Goal: Task Accomplishment & Management: Use online tool/utility

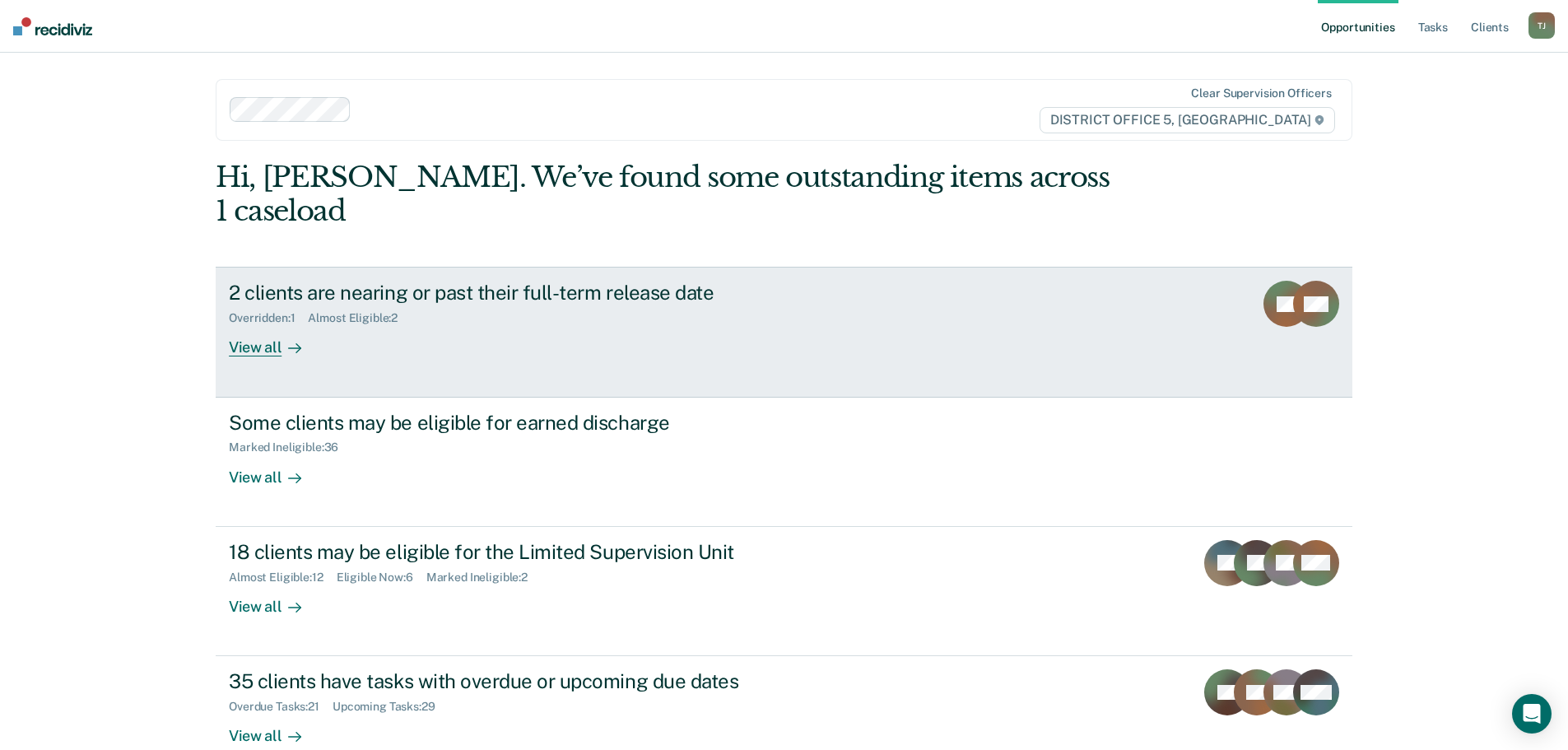
click at [760, 325] on link "2 clients are nearing or past their full-term release date Overridden : 1 Almos…" at bounding box center [783, 332] width 1136 height 130
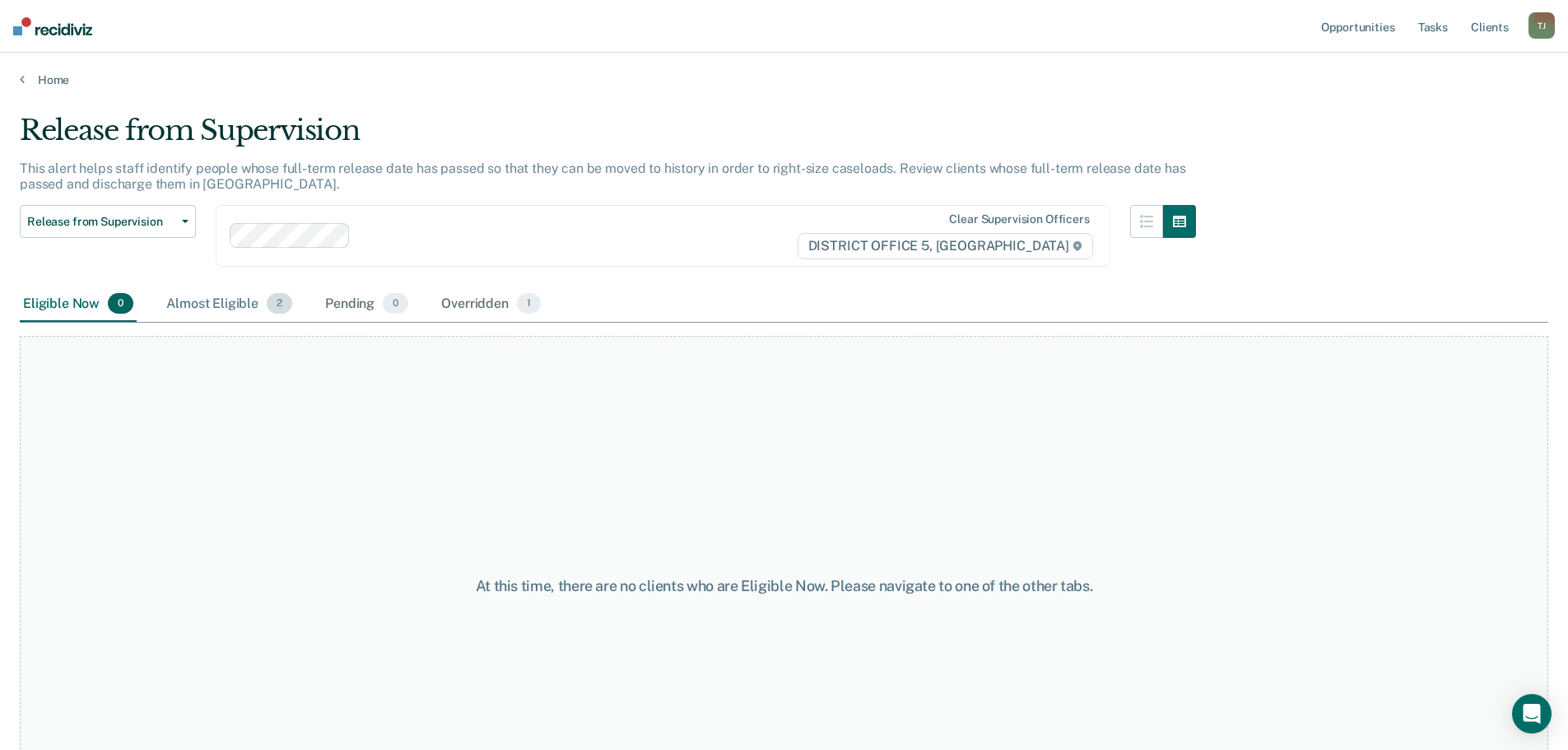
click at [217, 306] on div "Almost Eligible 2" at bounding box center [229, 305] width 132 height 36
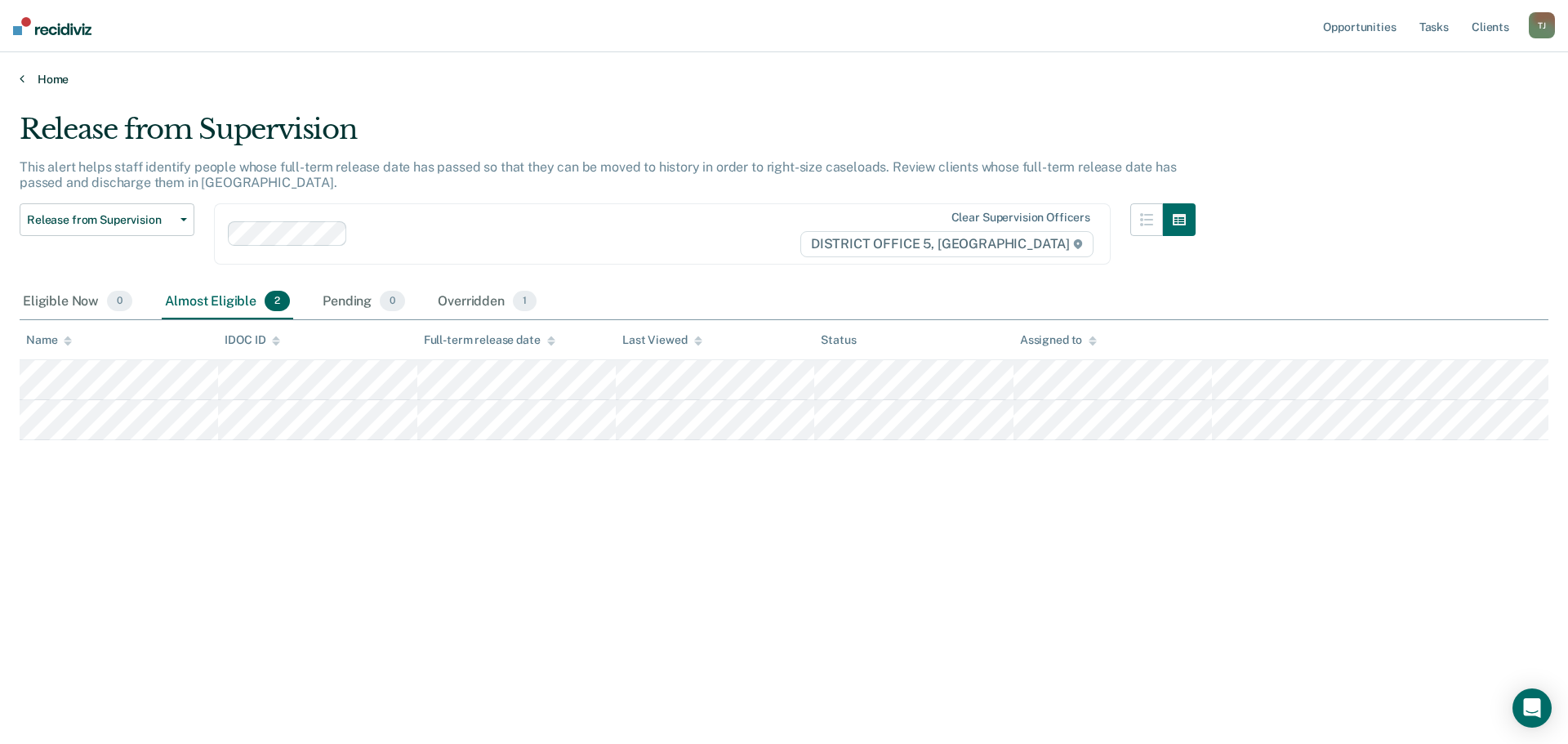
click at [43, 85] on link "Home" at bounding box center [784, 79] width 1530 height 14
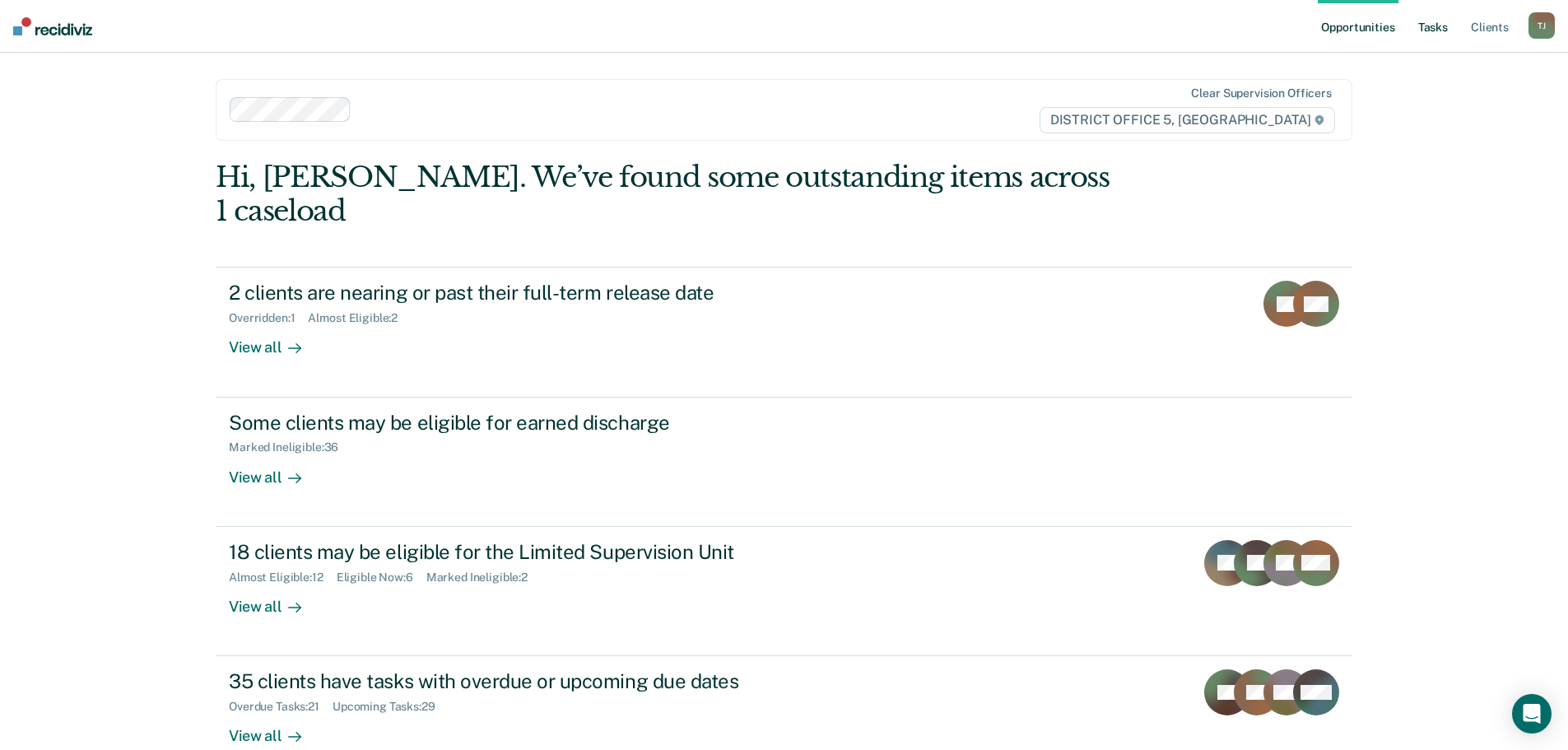
click at [1426, 32] on link "Tasks" at bounding box center [1433, 26] width 36 height 52
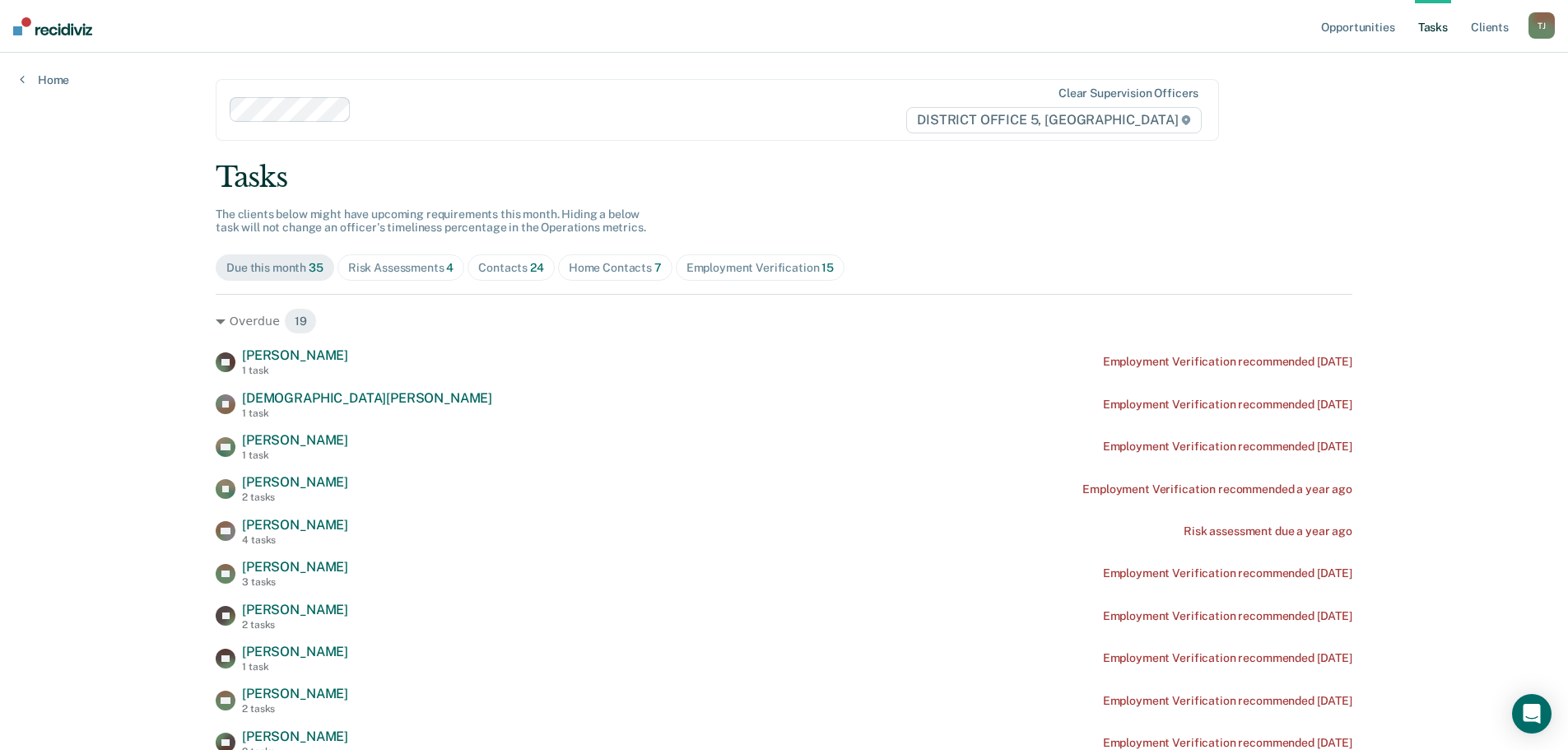
click at [431, 270] on div "Risk Assessments 4" at bounding box center [401, 269] width 106 height 14
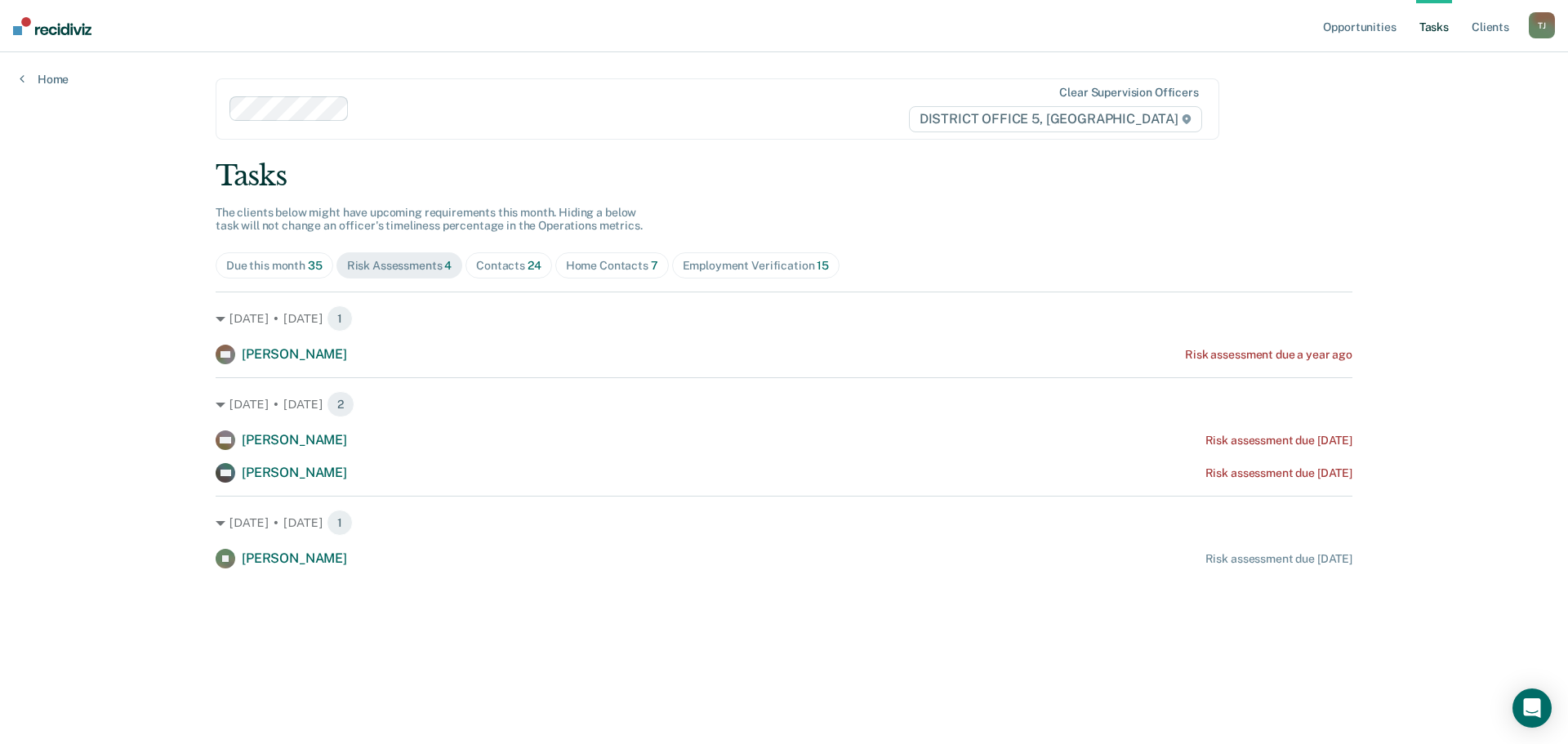
click at [497, 266] on div "Contacts 24" at bounding box center [508, 266] width 65 height 14
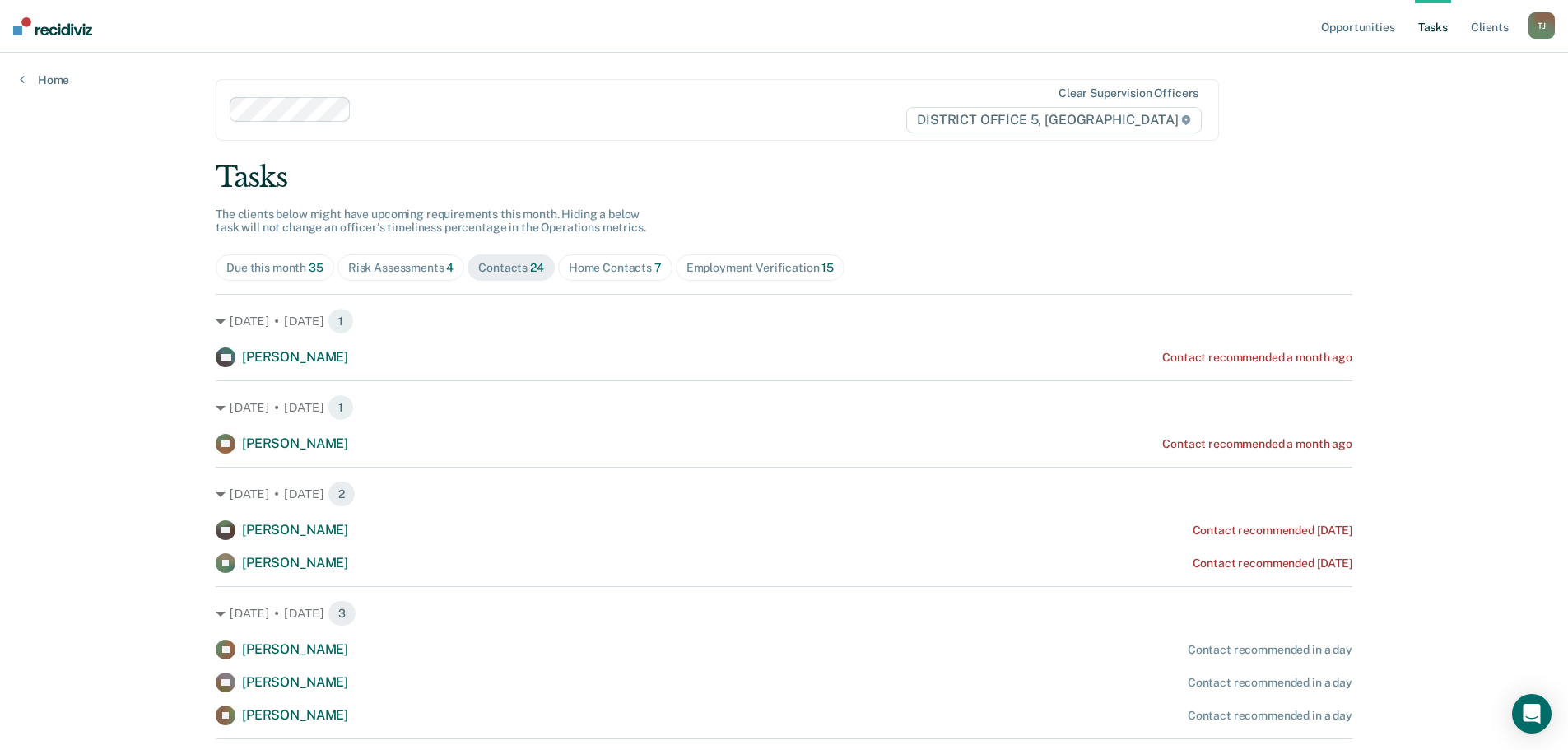
click at [588, 276] on span "Home Contacts 7" at bounding box center [615, 267] width 114 height 26
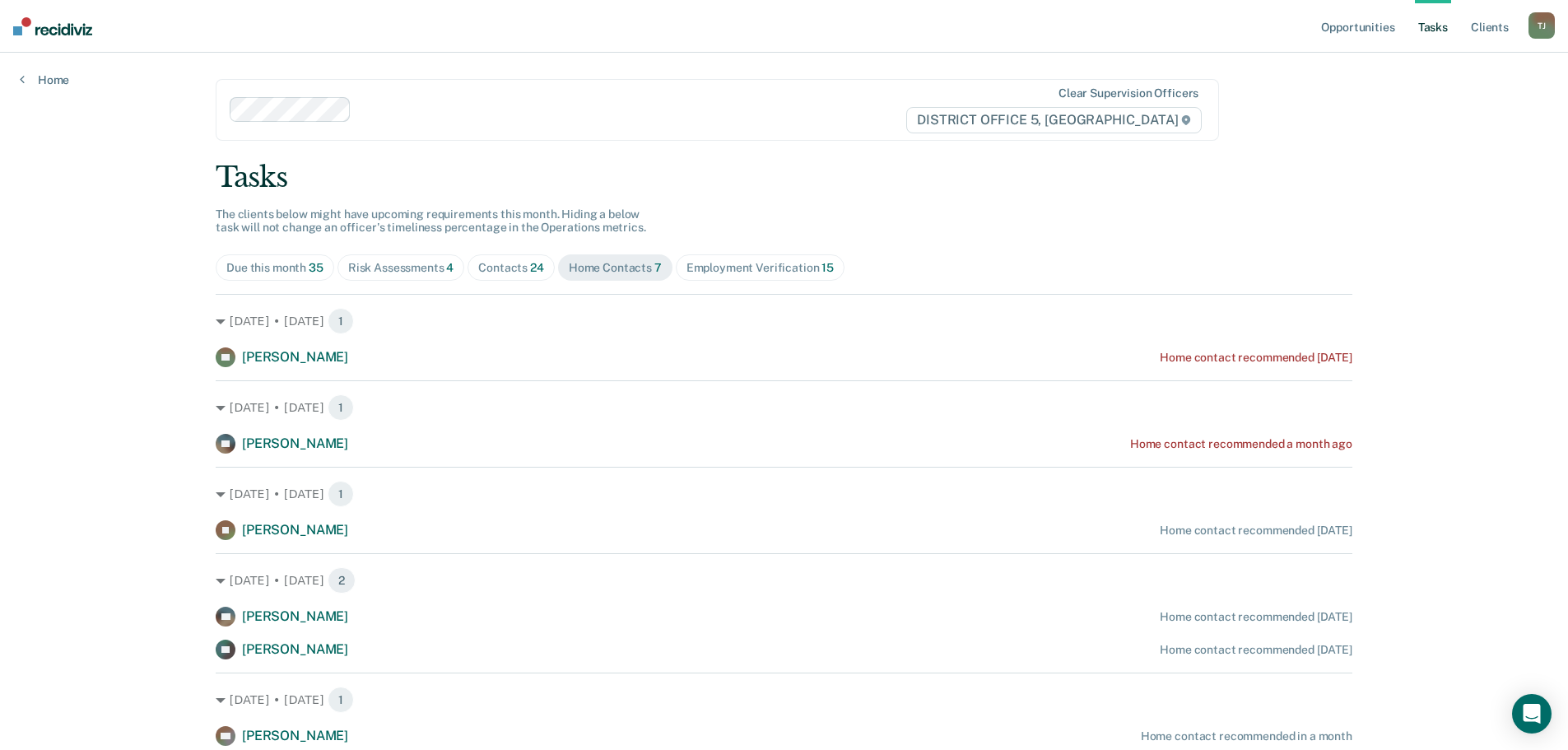
click at [804, 261] on div "Employment Verification 15" at bounding box center [760, 269] width 147 height 14
